Goal: Information Seeking & Learning: Learn about a topic

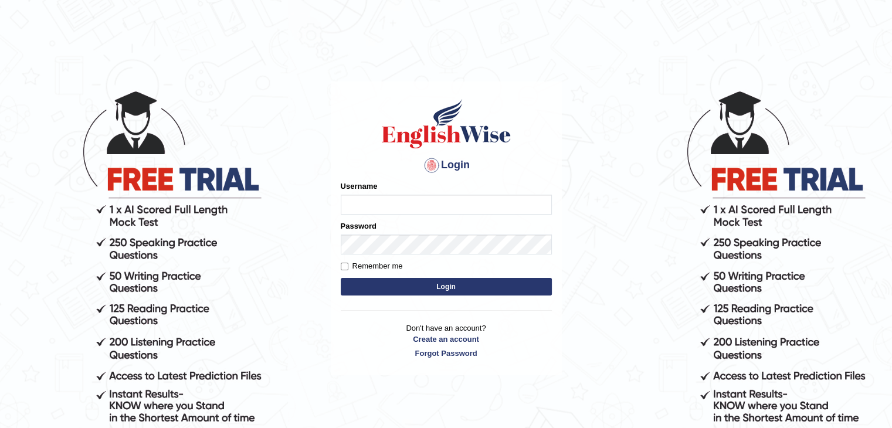
type input "Johnlloyd"
click at [397, 289] on button "Login" at bounding box center [446, 287] width 211 height 18
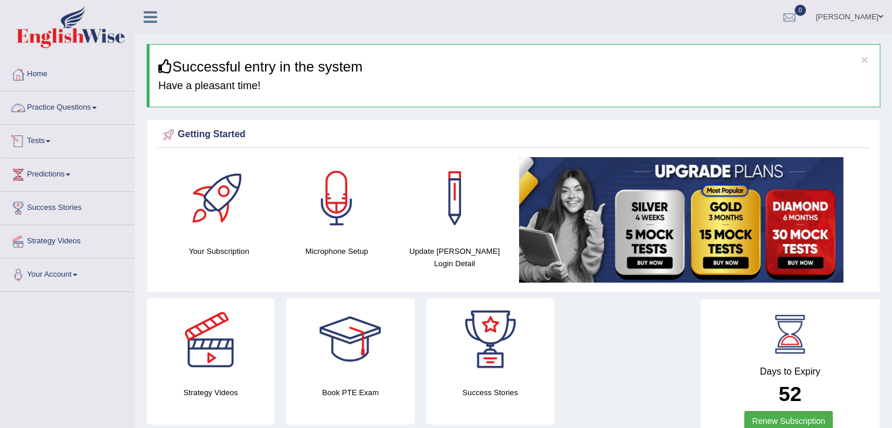
click at [89, 111] on link "Practice Questions" at bounding box center [68, 106] width 134 height 29
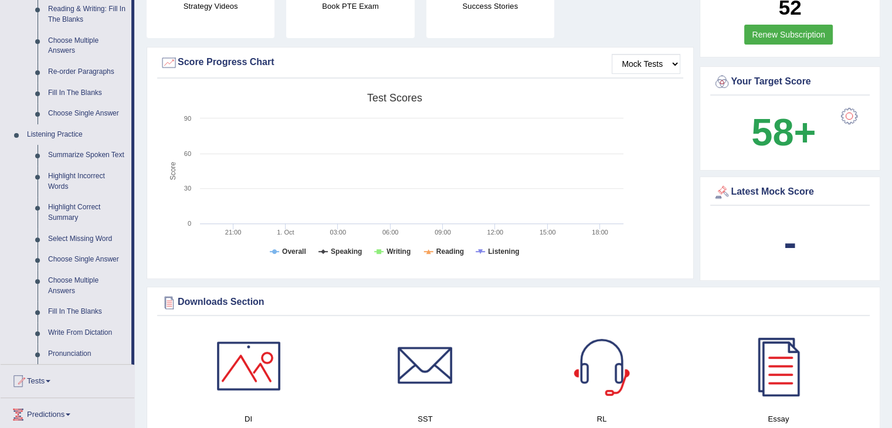
scroll to position [430, 0]
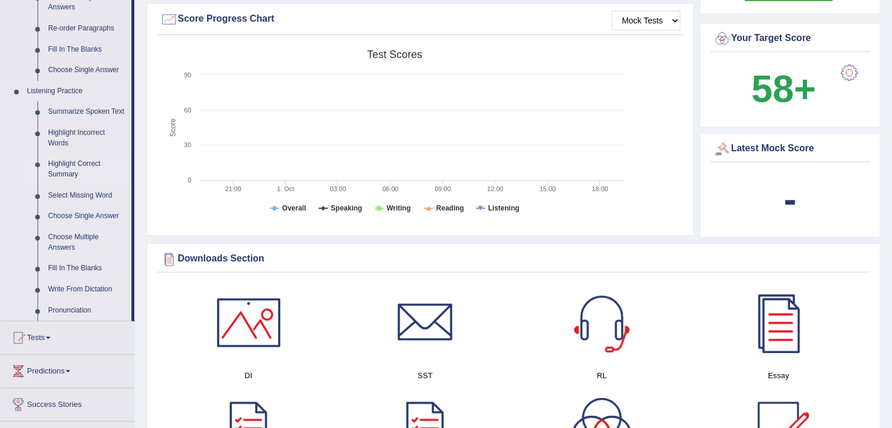
click at [61, 166] on link "Highlight Correct Summary" at bounding box center [87, 169] width 89 height 31
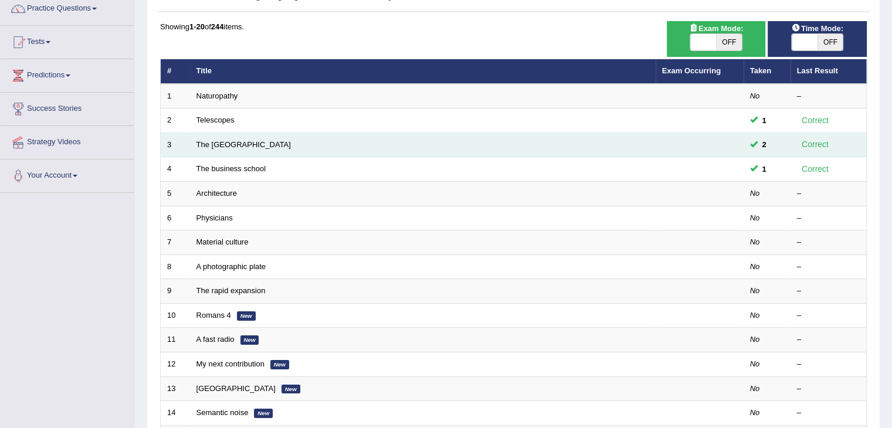
scroll to position [117, 0]
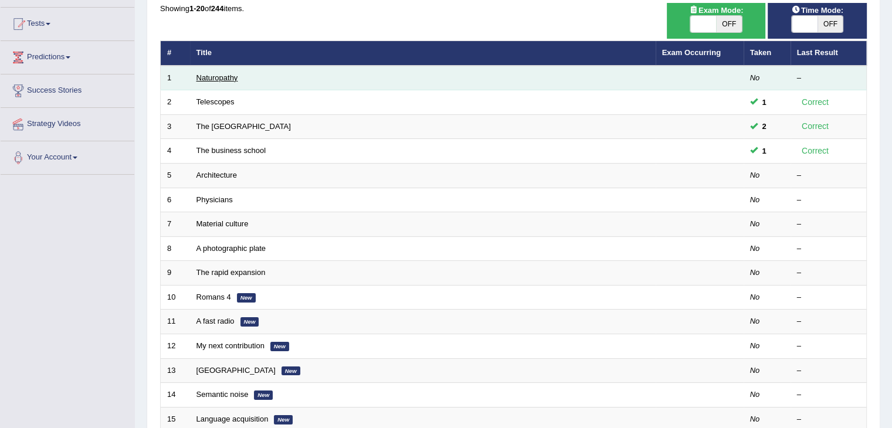
click at [228, 76] on link "Naturopathy" at bounding box center [217, 77] width 42 height 9
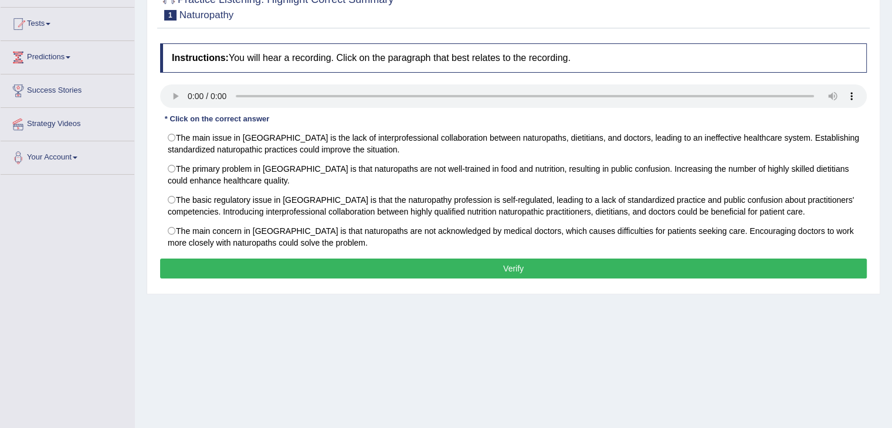
scroll to position [117, 0]
click at [114, 269] on div "Toggle navigation Home Practice Questions Speaking Practice Read Aloud Repeat S…" at bounding box center [446, 188] width 892 height 610
drag, startPoint x: 111, startPoint y: 276, endPoint x: 97, endPoint y: 267, distance: 16.3
click at [104, 274] on div "Toggle navigation Home Practice Questions Speaking Practice Read Aloud Repeat S…" at bounding box center [446, 188] width 892 height 610
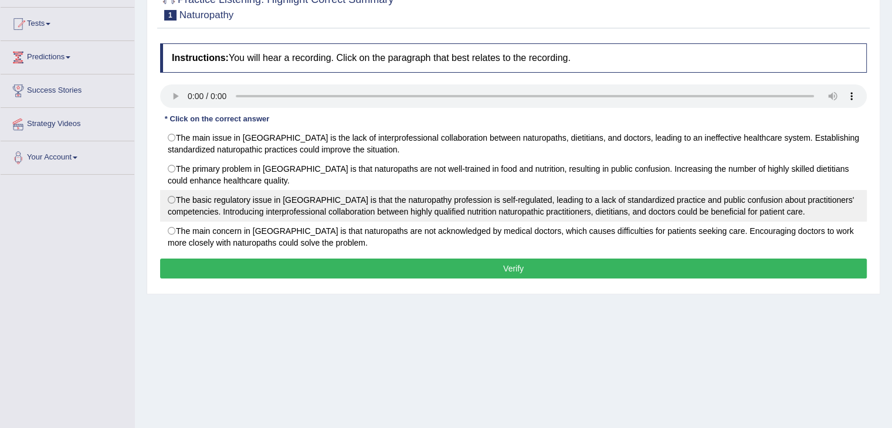
click at [181, 202] on label "The basic regulatory issue in Australia is that the naturopathy profession is s…" at bounding box center [513, 206] width 707 height 32
radio input "true"
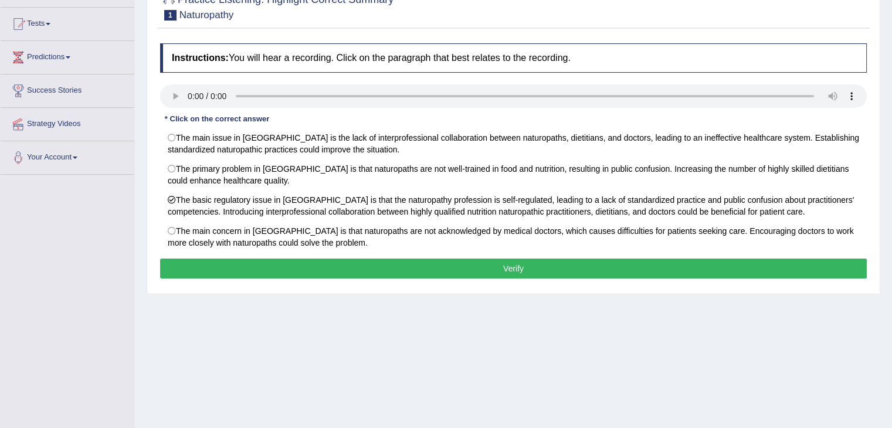
click at [240, 266] on button "Verify" at bounding box center [513, 269] width 707 height 20
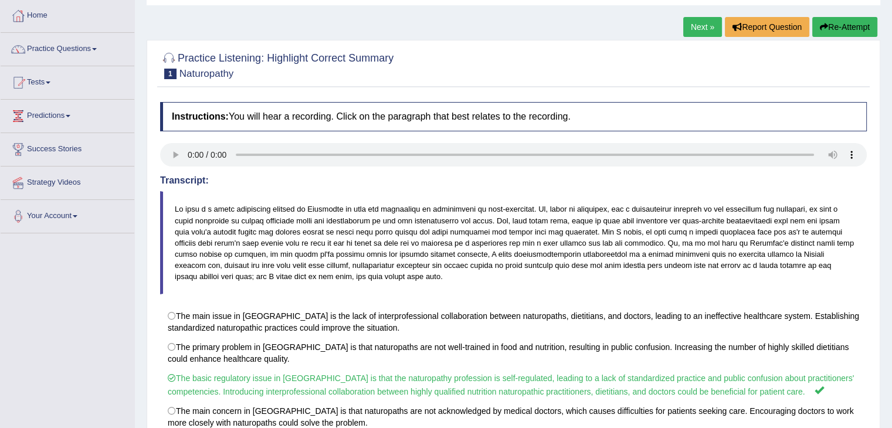
scroll to position [51, 0]
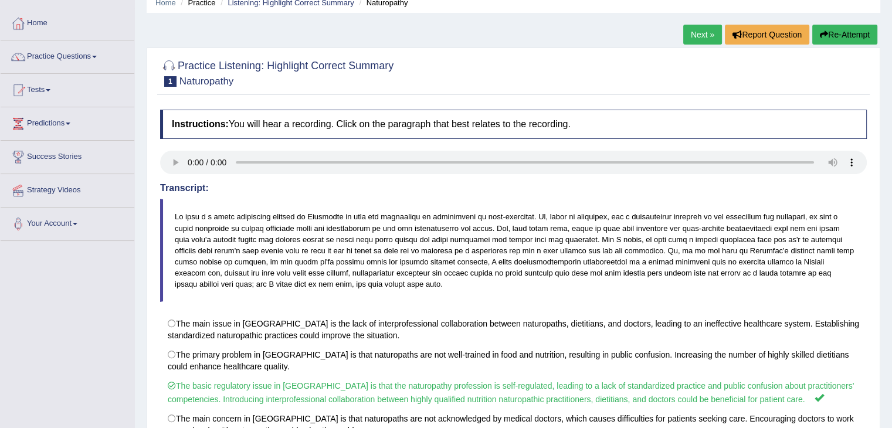
click at [697, 30] on link "Next »" at bounding box center [702, 35] width 39 height 20
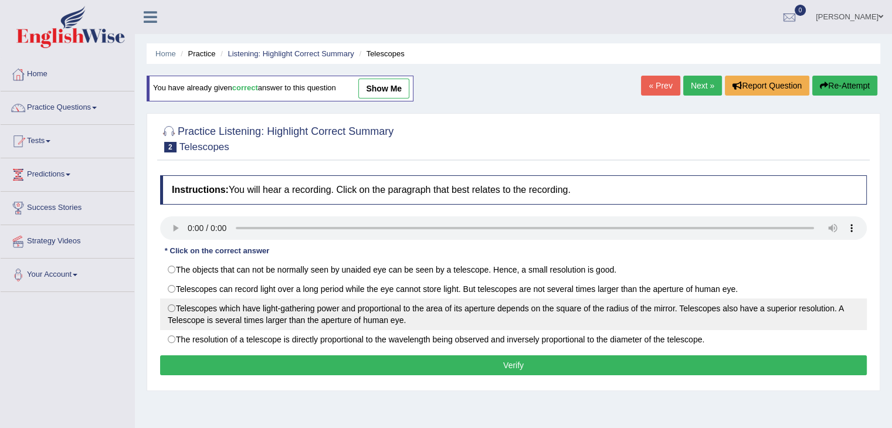
click at [170, 314] on label "Telescopes which have light-gathering power and proportional to the area of its…" at bounding box center [513, 315] width 707 height 32
radio input "true"
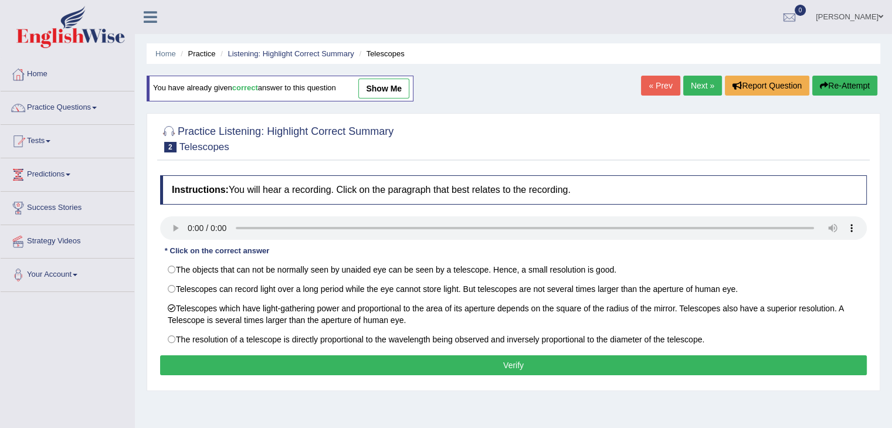
click at [225, 367] on button "Verify" at bounding box center [513, 365] width 707 height 20
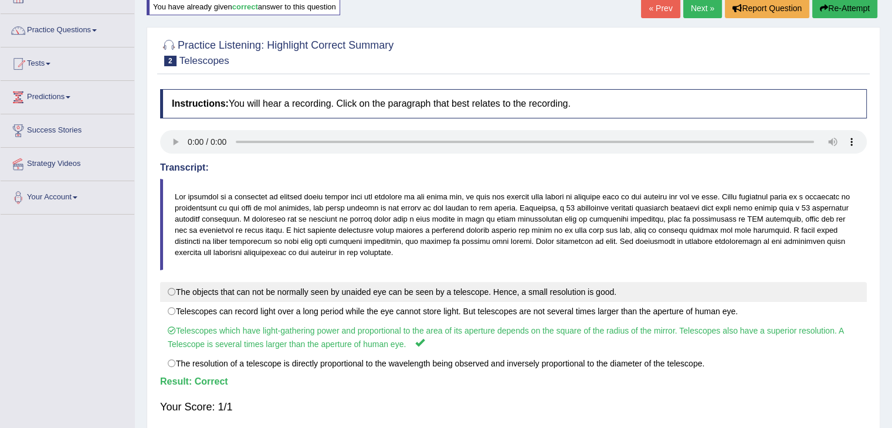
scroll to position [78, 0]
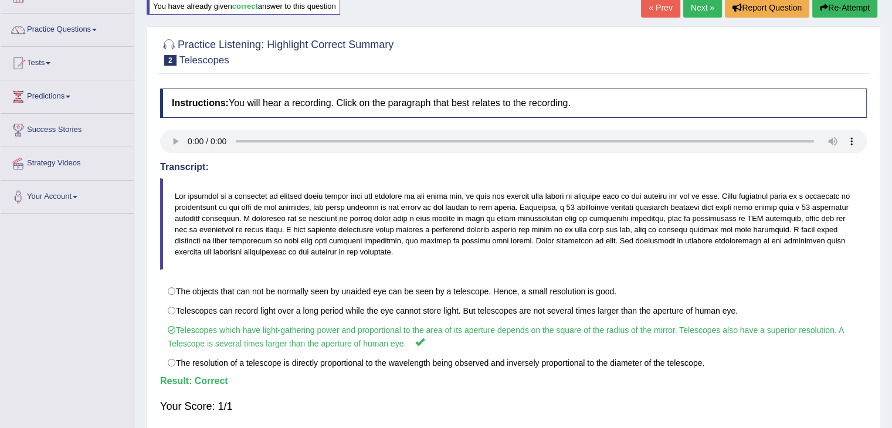
click at [649, 403] on div "Your Score: 1/1" at bounding box center [513, 406] width 707 height 28
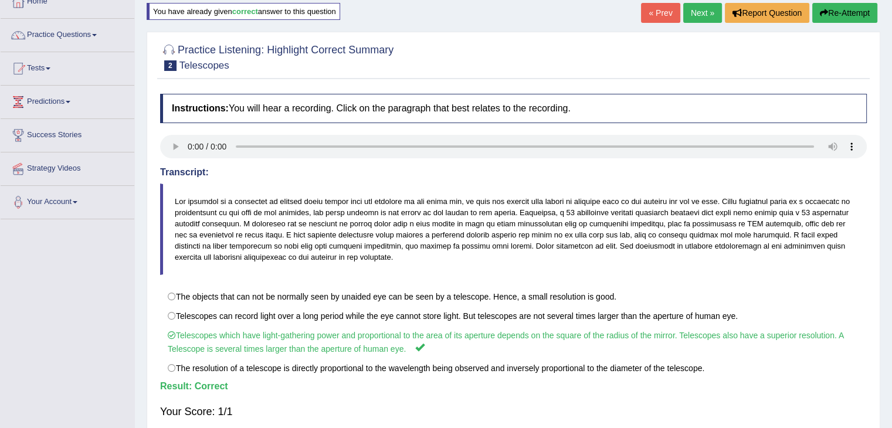
scroll to position [70, 0]
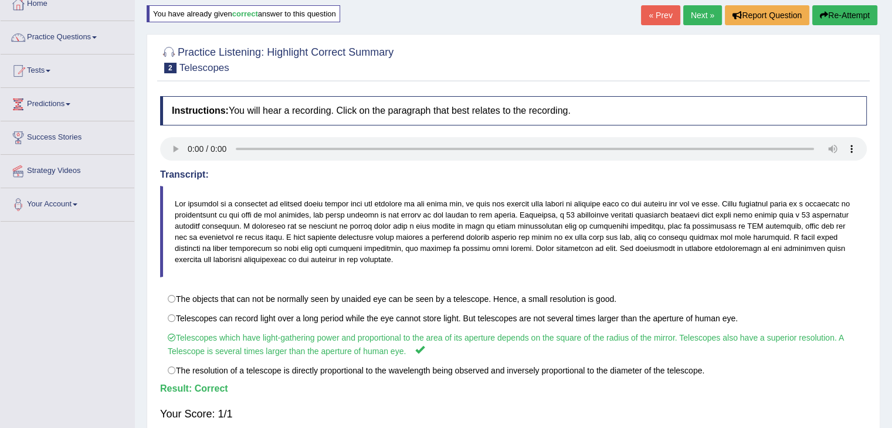
click at [690, 15] on link "Next »" at bounding box center [702, 15] width 39 height 20
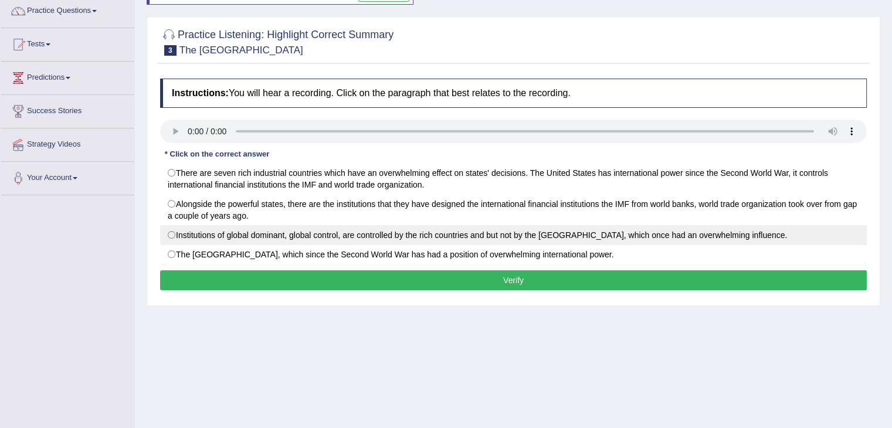
scroll to position [97, 0]
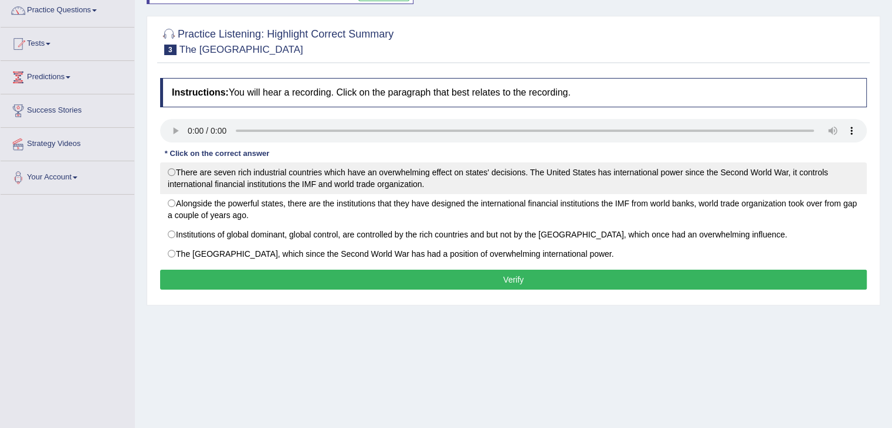
click at [178, 177] on label "There are seven rich industrial countries which have an overwhelming effect on …" at bounding box center [513, 178] width 707 height 32
radio input "true"
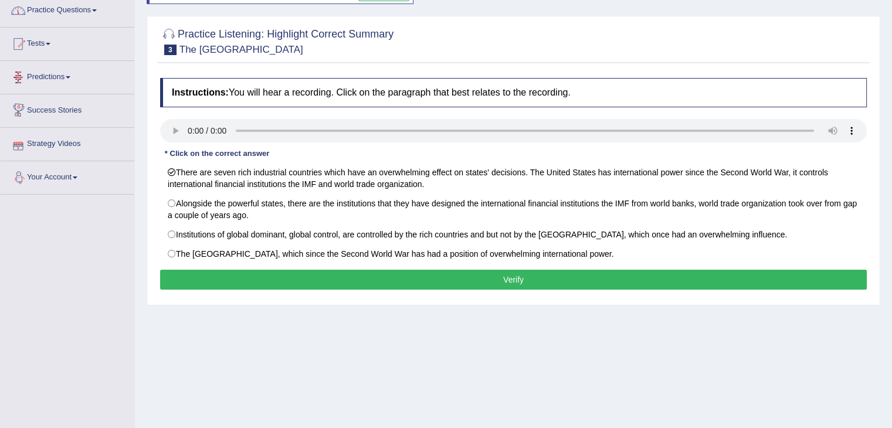
click at [270, 281] on button "Verify" at bounding box center [513, 280] width 707 height 20
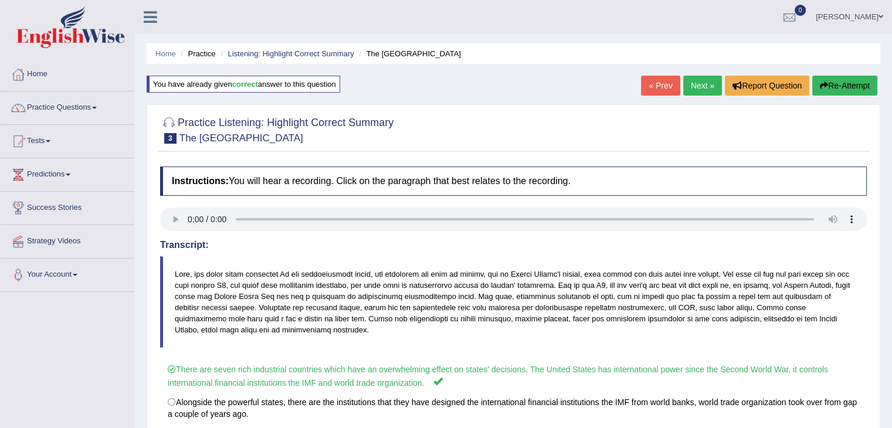
scroll to position [0, 0]
click at [697, 78] on link "Next »" at bounding box center [702, 86] width 39 height 20
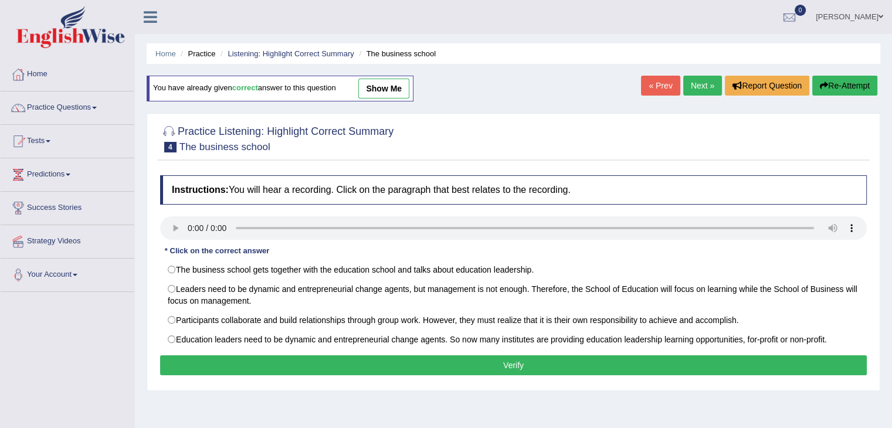
drag, startPoint x: 0, startPoint y: 0, endPoint x: 710, endPoint y: 67, distance: 713.5
click at [710, 67] on div "Home Practice Listening: Highlight Correct Summary The business school You have…" at bounding box center [513, 293] width 757 height 587
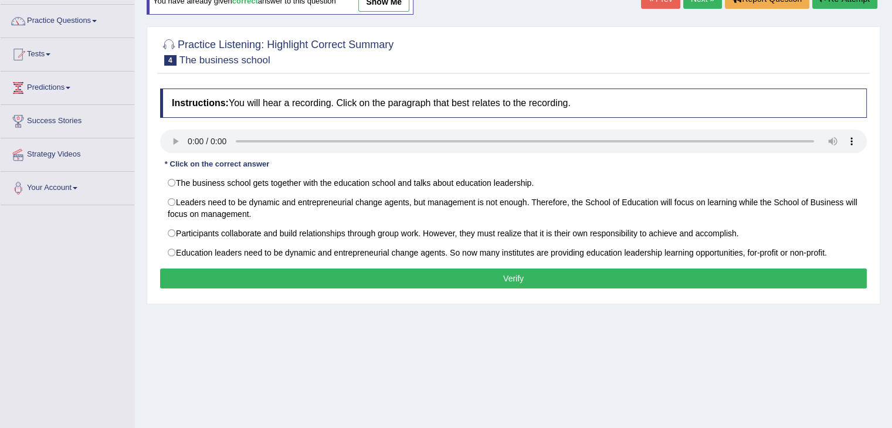
scroll to position [97, 0]
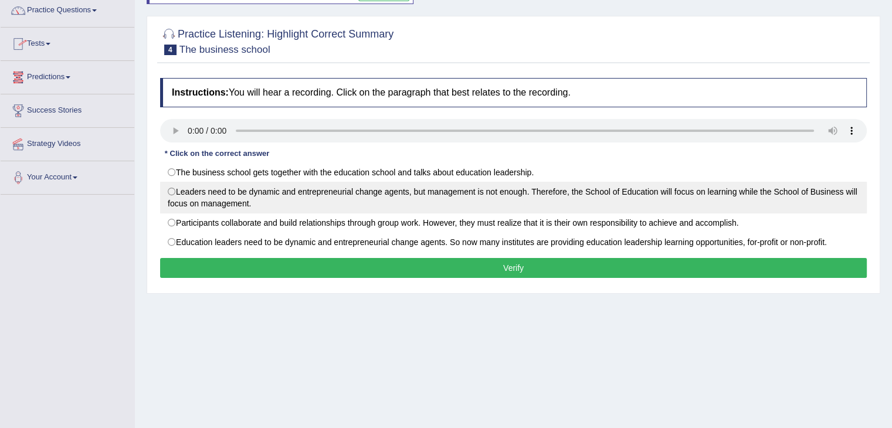
click at [206, 191] on label "Leaders need to be dynamic and entrepreneurial change agents, but management is…" at bounding box center [513, 198] width 707 height 32
radio input "true"
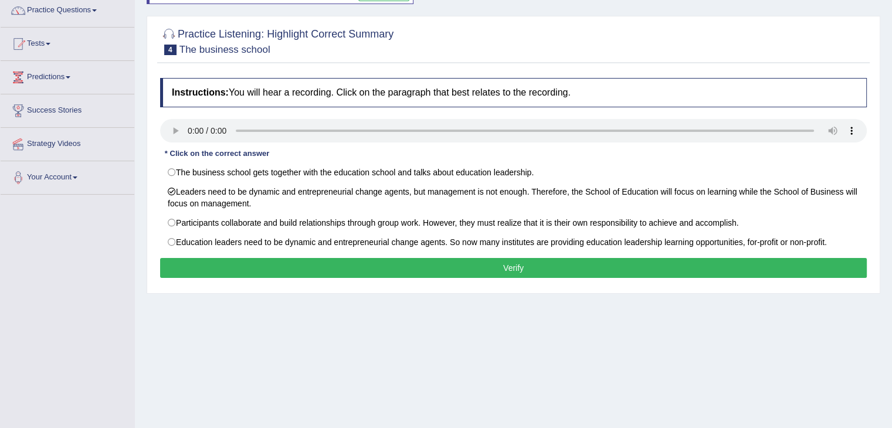
click at [242, 270] on button "Verify" at bounding box center [513, 268] width 707 height 20
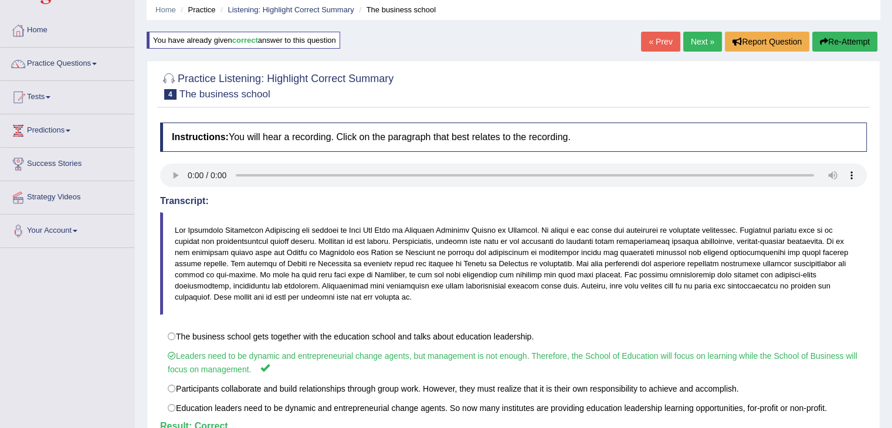
scroll to position [39, 0]
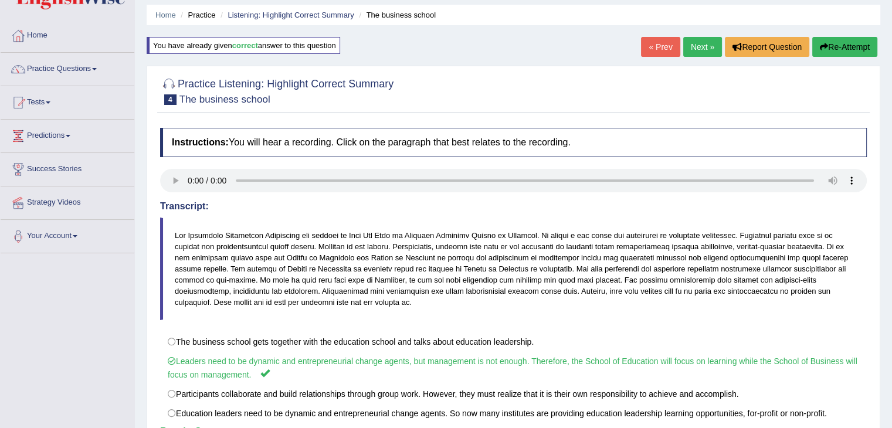
click at [711, 48] on link "Next »" at bounding box center [702, 47] width 39 height 20
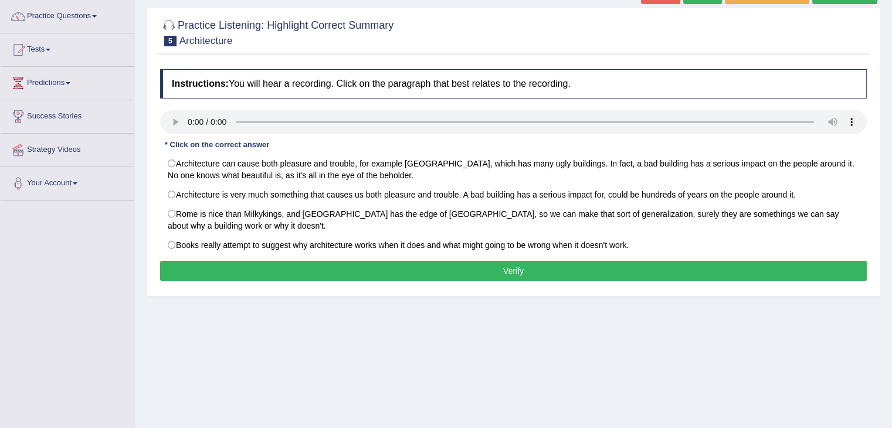
scroll to position [97, 0]
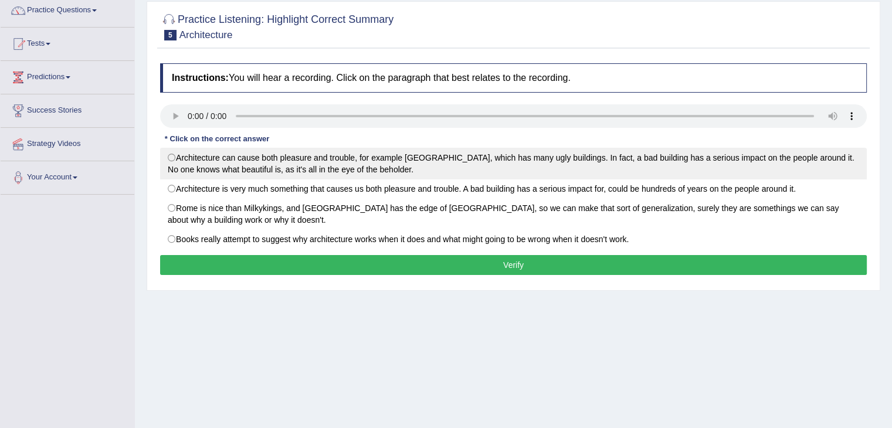
click at [196, 161] on label "Architecture can cause both pleasure and trouble, for example [GEOGRAPHIC_DATA]…" at bounding box center [513, 164] width 707 height 32
radio input "true"
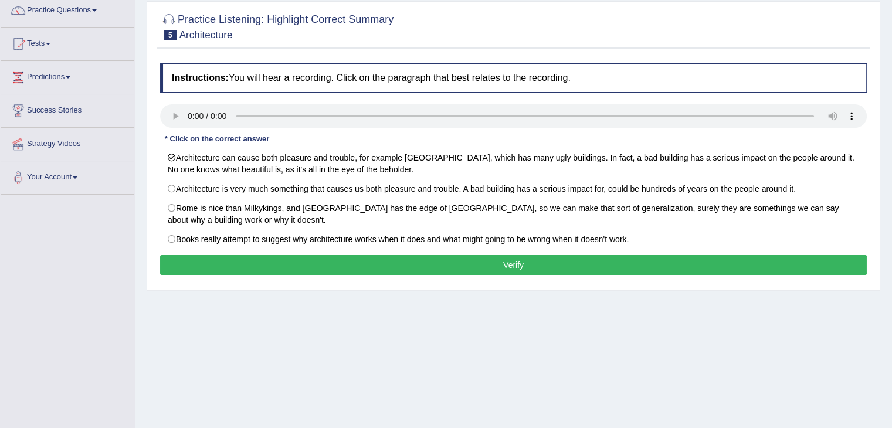
click at [216, 267] on button "Verify" at bounding box center [513, 265] width 707 height 20
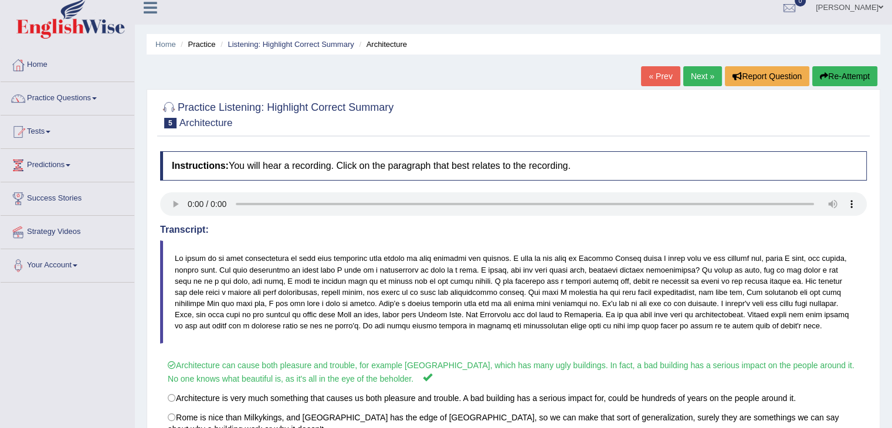
scroll to position [0, 0]
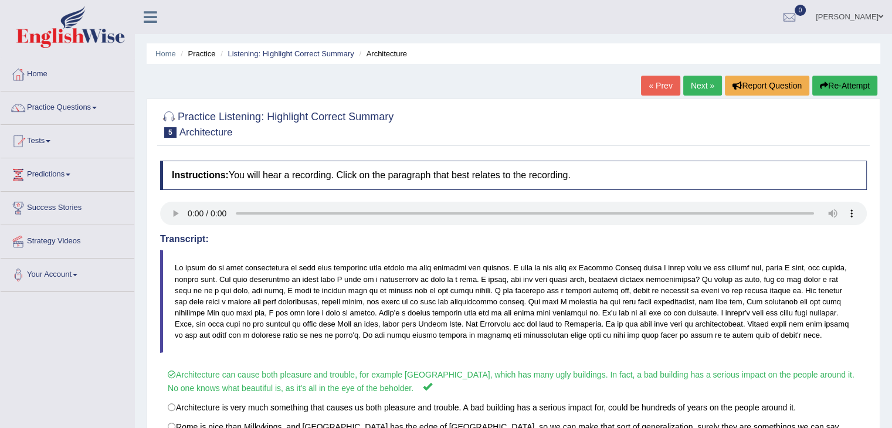
click at [692, 92] on link "Next »" at bounding box center [702, 86] width 39 height 20
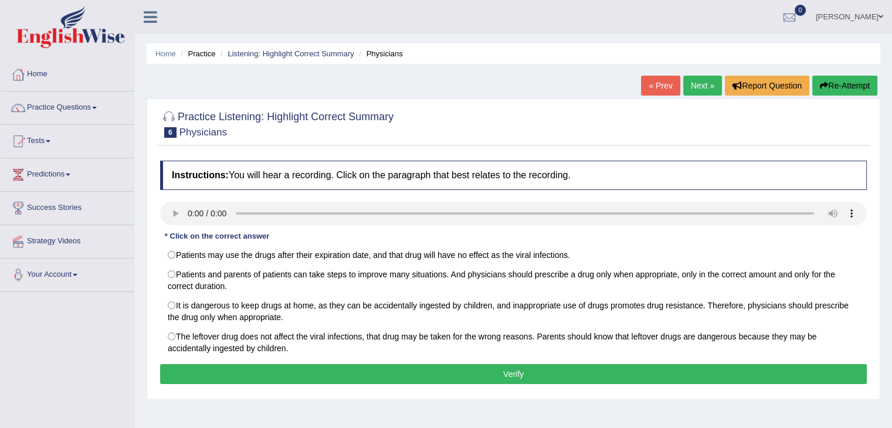
click at [587, 106] on div at bounding box center [513, 124] width 707 height 36
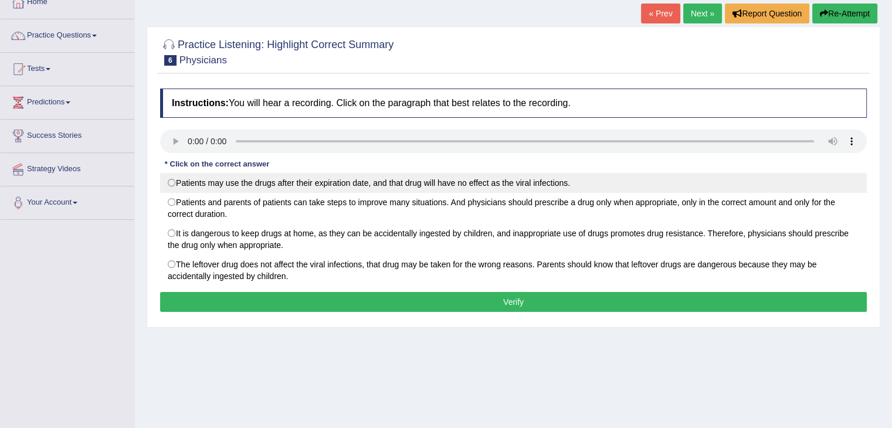
scroll to position [39, 0]
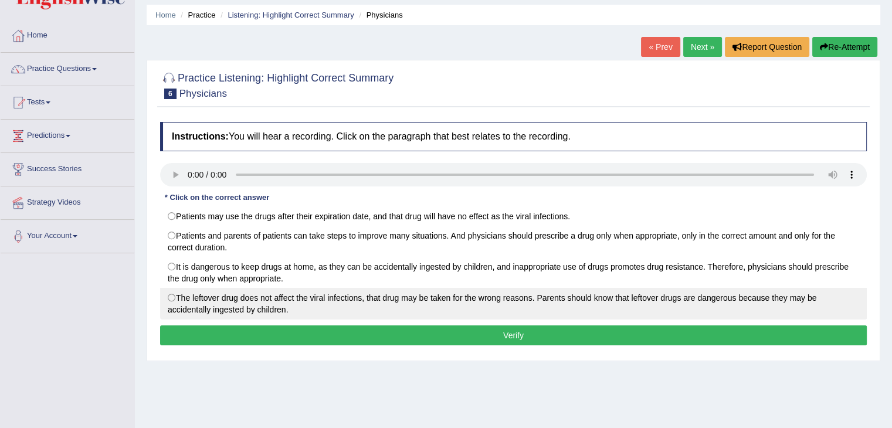
click at [199, 303] on label "The leftover drug does not affect the viral infections, that drug may be taken …" at bounding box center [513, 304] width 707 height 32
radio input "true"
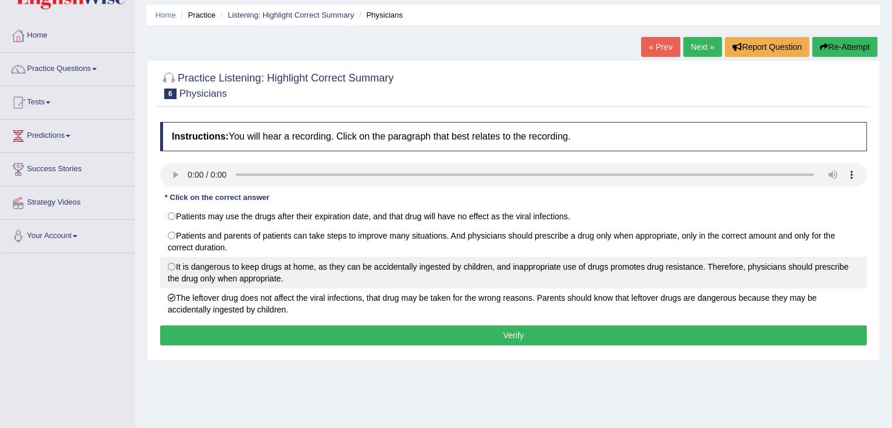
click at [229, 266] on label "It is dangerous to keep drugs at home, as they can be accidentally ingested by …" at bounding box center [513, 273] width 707 height 32
radio input "true"
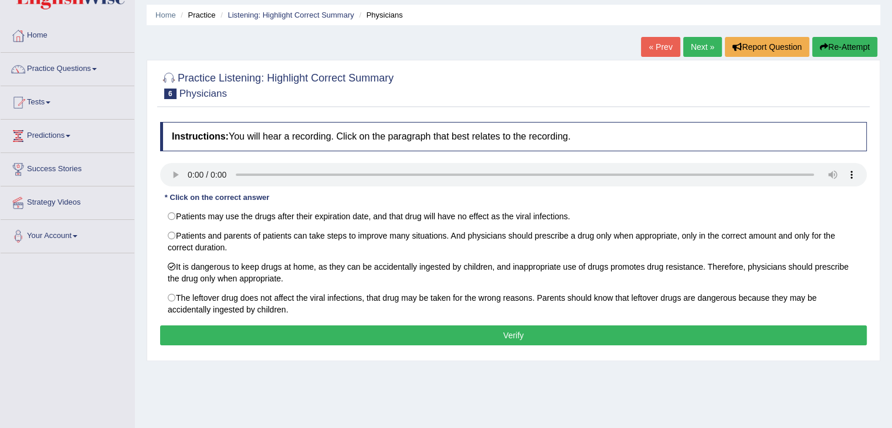
click at [277, 334] on button "Verify" at bounding box center [513, 336] width 707 height 20
click at [706, 49] on link "Next »" at bounding box center [702, 47] width 39 height 20
